Goal: Task Accomplishment & Management: Manage account settings

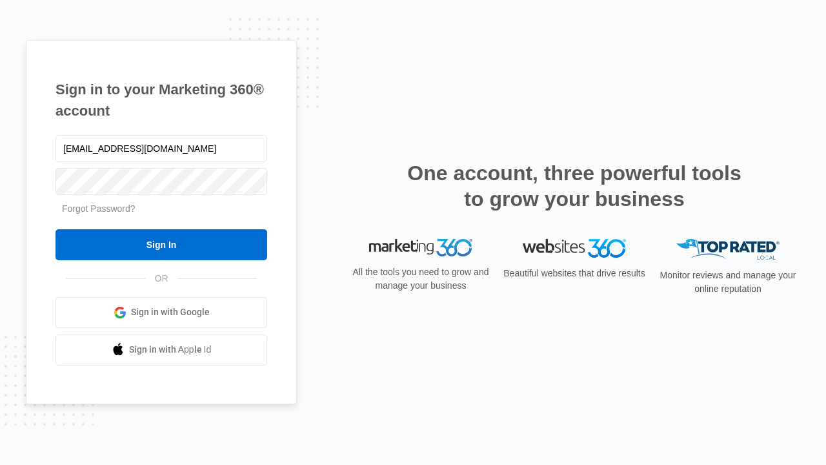
type input "dankie614@gmail.com"
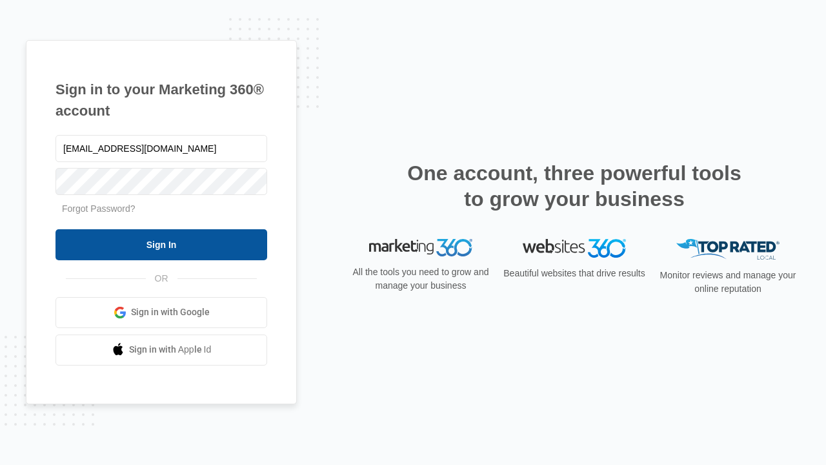
click at [161, 244] on input "Sign In" at bounding box center [161, 244] width 212 height 31
